Goal: Information Seeking & Learning: Learn about a topic

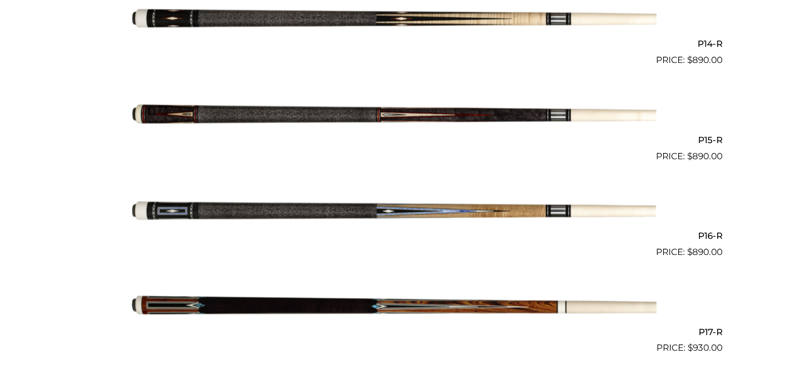
scroll to position [1605, 0]
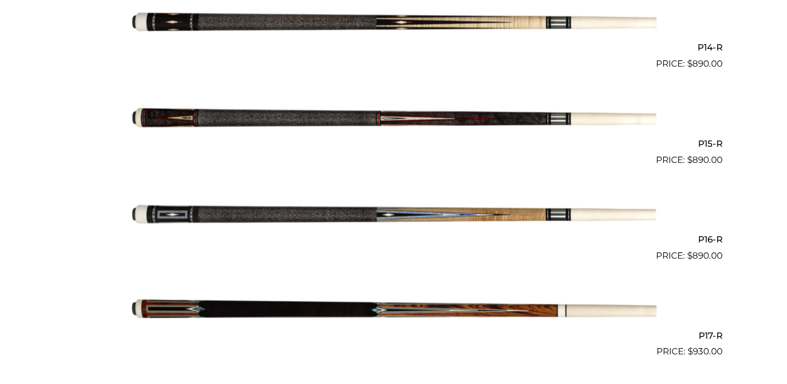
click at [215, 210] on img at bounding box center [394, 214] width 526 height 87
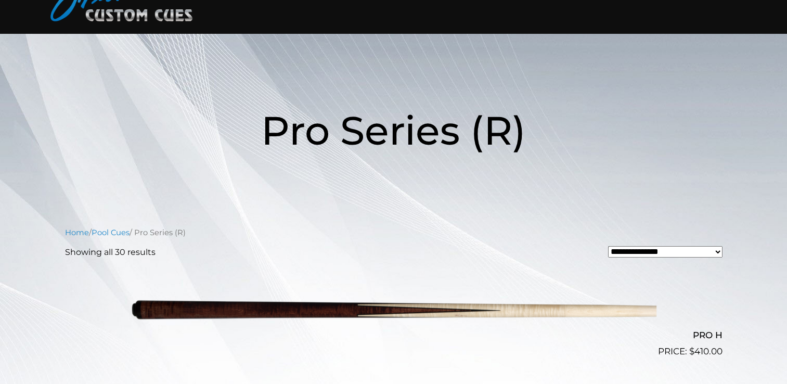
scroll to position [0, 0]
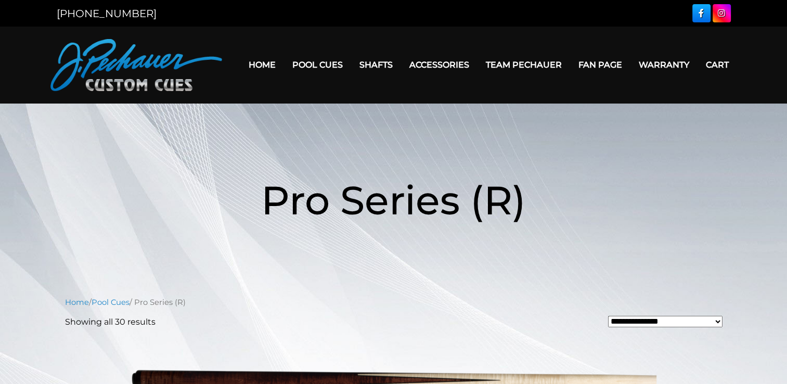
click at [512, 63] on link "Team Pechauer" at bounding box center [524, 65] width 93 height 27
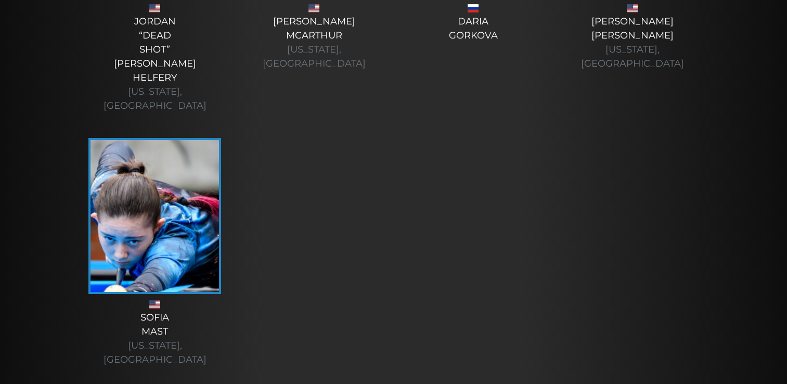
scroll to position [3937, 0]
